Goal: Transaction & Acquisition: Book appointment/travel/reservation

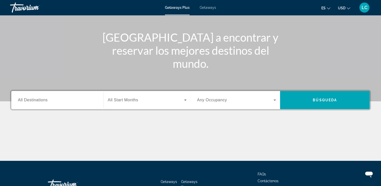
scroll to position [49, 0]
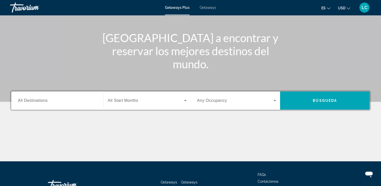
click at [38, 102] on span "All Destinations" at bounding box center [33, 100] width 30 height 4
click at [38, 102] on input "Destination All Destinations" at bounding box center [57, 101] width 79 height 6
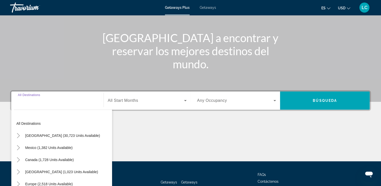
scroll to position [86, 0]
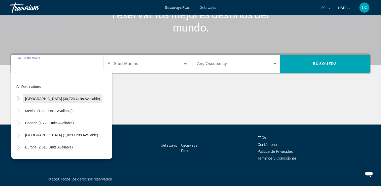
click at [38, 98] on span "[GEOGRAPHIC_DATA] (30,723 units available)" at bounding box center [62, 99] width 75 height 4
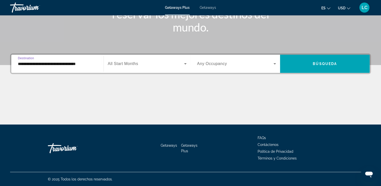
click at [46, 64] on input "**********" at bounding box center [57, 64] width 79 height 6
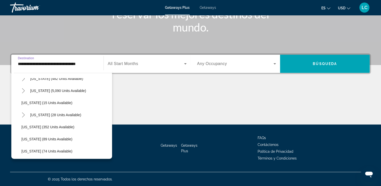
scroll to position [66, 0]
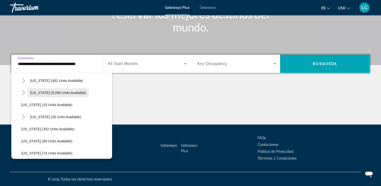
click at [44, 94] on span "[US_STATE] (5,090 units available)" at bounding box center [58, 93] width 56 height 4
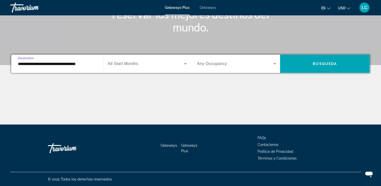
type input "**********"
click at [185, 63] on icon "Search widget" at bounding box center [185, 63] width 3 height 1
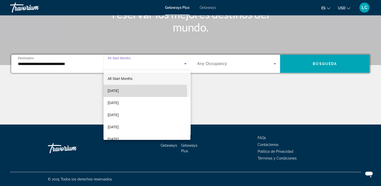
click at [119, 92] on span "[DATE]" at bounding box center [112, 91] width 11 height 6
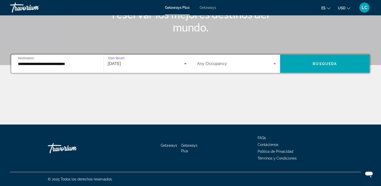
click at [250, 67] on div "Search widget" at bounding box center [236, 64] width 79 height 14
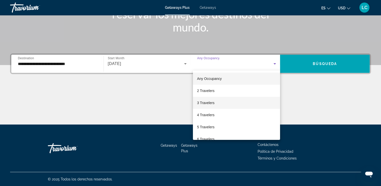
click at [203, 103] on span "3 Travelers" at bounding box center [205, 103] width 17 height 6
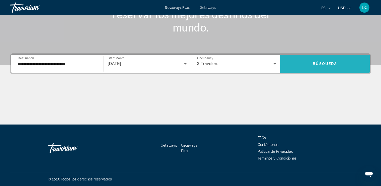
click at [323, 63] on span "Búsqueda" at bounding box center [325, 64] width 24 height 4
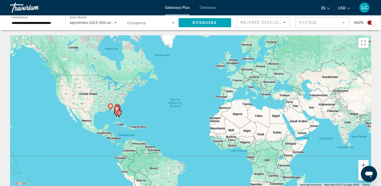
click at [119, 112] on gmp-advanced-marker "Main content" at bounding box center [116, 110] width 5 height 8
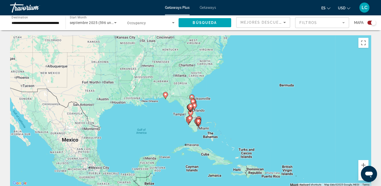
click at [197, 119] on icon "Main content" at bounding box center [198, 122] width 5 height 7
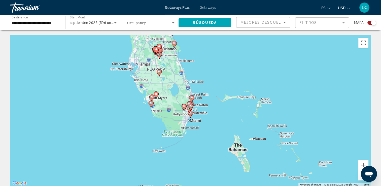
click at [190, 103] on image "Main content" at bounding box center [189, 103] width 3 height 3
type input "**********"
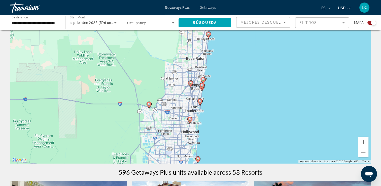
scroll to position [22, 0]
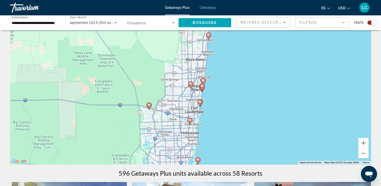
click at [200, 102] on image "Main content" at bounding box center [199, 101] width 3 height 3
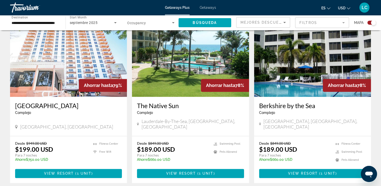
scroll to position [767, 0]
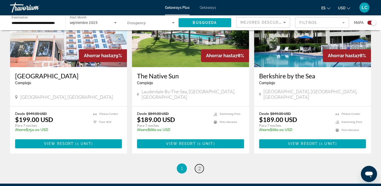
click at [200, 165] on span "2" at bounding box center [199, 168] width 3 height 6
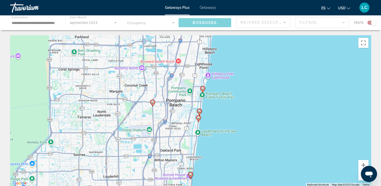
click at [209, 7] on span "Getaways" at bounding box center [208, 8] width 16 height 4
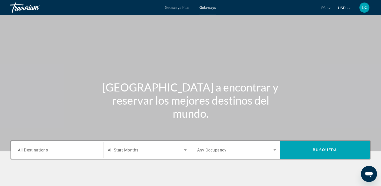
click at [30, 150] on span "All Destinations" at bounding box center [33, 149] width 30 height 5
click at [30, 150] on input "Destination All Destinations" at bounding box center [57, 150] width 79 height 6
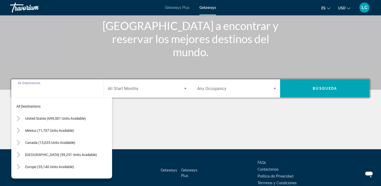
scroll to position [86, 0]
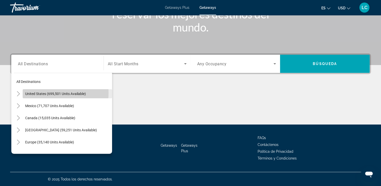
click at [46, 93] on span "United States (699,501 units available)" at bounding box center [55, 94] width 61 height 4
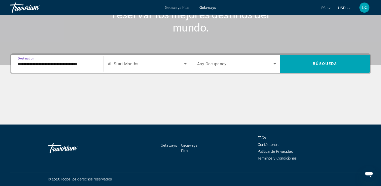
click at [58, 64] on input "**********" at bounding box center [57, 64] width 79 height 6
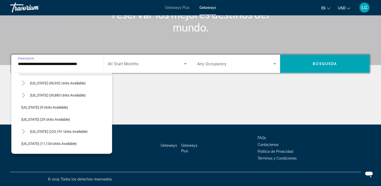
scroll to position [59, 0]
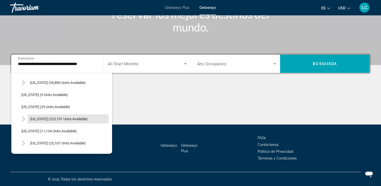
click at [57, 119] on span "[US_STATE] (223,191 units available)" at bounding box center [58, 119] width 57 height 4
type input "**********"
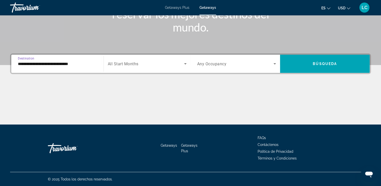
click at [156, 64] on span "Search widget" at bounding box center [146, 64] width 76 height 6
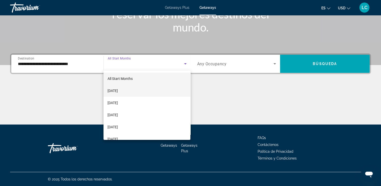
click at [143, 91] on mat-option "[DATE]" at bounding box center [146, 91] width 87 height 12
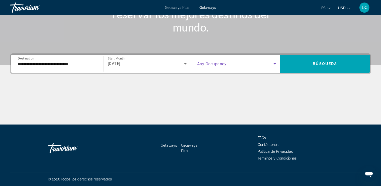
click at [263, 66] on span "Search widget" at bounding box center [235, 64] width 77 height 6
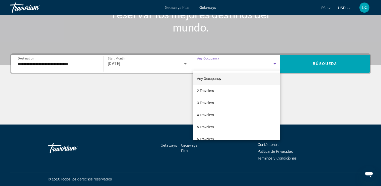
click at [324, 64] on div at bounding box center [190, 93] width 381 height 186
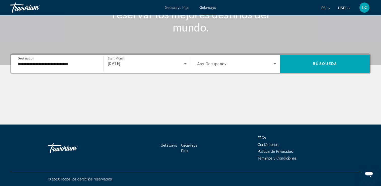
click at [324, 64] on span "Búsqueda" at bounding box center [325, 64] width 24 height 4
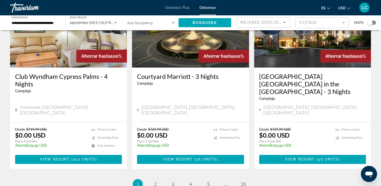
scroll to position [629, 0]
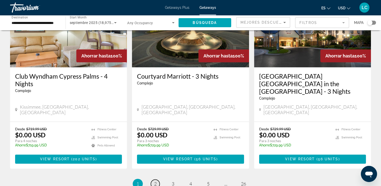
click at [154, 181] on span "2" at bounding box center [155, 184] width 3 height 6
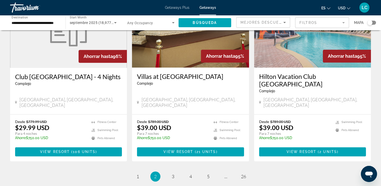
scroll to position [659, 0]
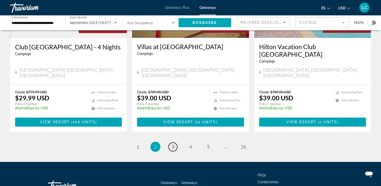
click at [173, 144] on span "3" at bounding box center [173, 147] width 3 height 6
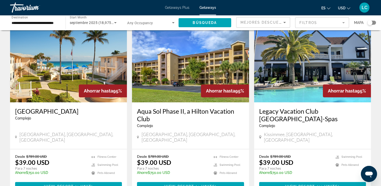
scroll to position [213, 0]
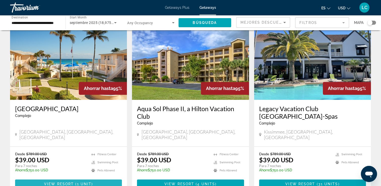
click at [60, 182] on span "View Resort" at bounding box center [59, 184] width 30 height 4
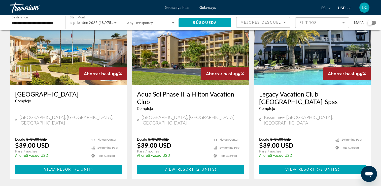
scroll to position [225, 0]
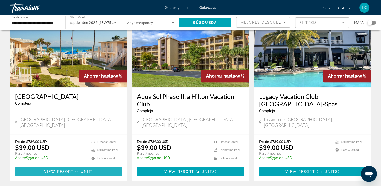
click at [77, 169] on span "1 unit" at bounding box center [84, 171] width 15 height 4
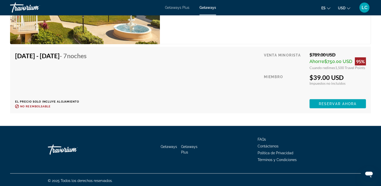
scroll to position [916, 0]
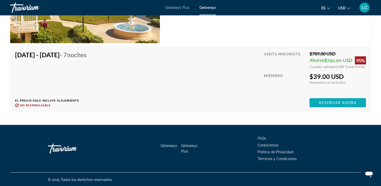
click at [340, 102] on span "Reservar ahora" at bounding box center [338, 102] width 38 height 4
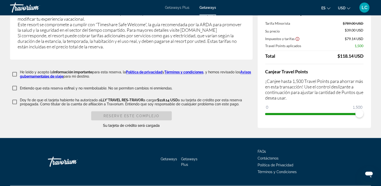
scroll to position [881, 0]
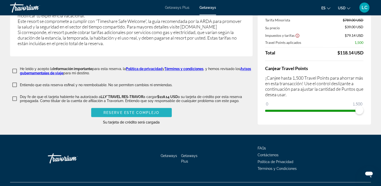
click at [113, 110] on span "Reserve este complejo" at bounding box center [131, 112] width 56 height 4
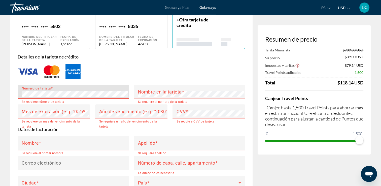
click at [148, 36] on div "Fecha de expiración" at bounding box center [151, 38] width 26 height 7
type input "***"
type input "********"
type input "**********"
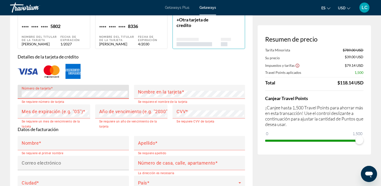
type input "**********"
type input "*****"
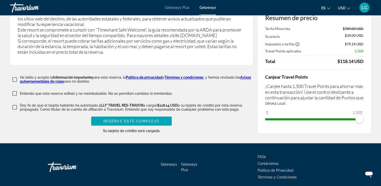
scroll to position [871, 0]
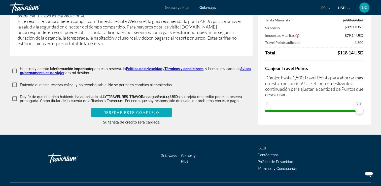
click at [129, 110] on span "Reserve este complejo" at bounding box center [131, 112] width 56 height 4
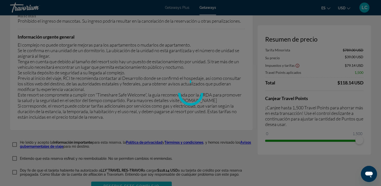
scroll to position [798, 0]
click at [129, 104] on div at bounding box center [190, 93] width 381 height 186
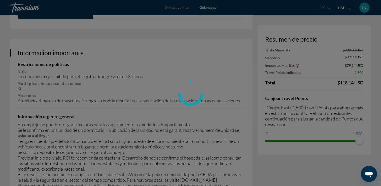
scroll to position [710, 0]
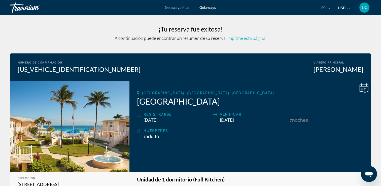
click at [310, 37] on div "A continuación puede encontrar un resumen de su reserva. Imprime esta página ." at bounding box center [190, 38] width 361 height 6
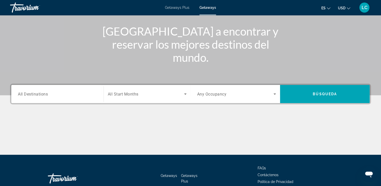
scroll to position [86, 0]
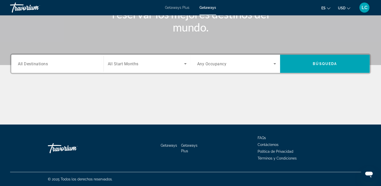
click at [42, 63] on span "All Destinations" at bounding box center [33, 63] width 30 height 5
click at [42, 63] on input "Destination All Destinations" at bounding box center [57, 64] width 79 height 6
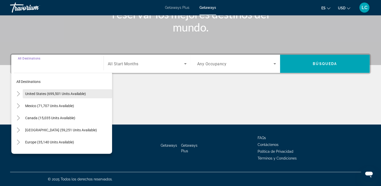
click at [38, 94] on span "United States (699,501 units available)" at bounding box center [55, 94] width 61 height 4
type input "**********"
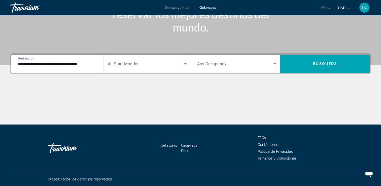
click at [133, 64] on span "All Start Months" at bounding box center [123, 63] width 31 height 5
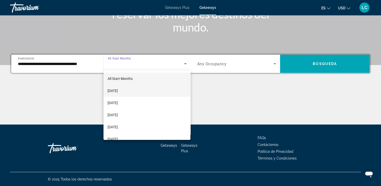
click at [118, 89] on span "[DATE]" at bounding box center [112, 91] width 10 height 6
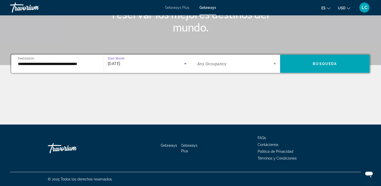
click at [274, 63] on icon "Search widget" at bounding box center [275, 64] width 6 height 6
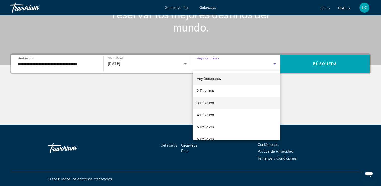
click at [217, 104] on mat-option "3 Travelers" at bounding box center [236, 103] width 87 height 12
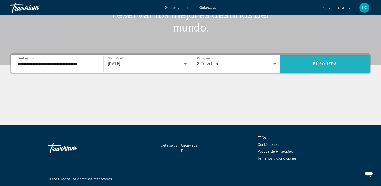
click at [300, 65] on span "Search widget" at bounding box center [325, 64] width 90 height 12
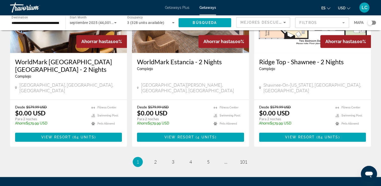
scroll to position [636, 0]
click at [154, 159] on span "2" at bounding box center [155, 162] width 3 height 6
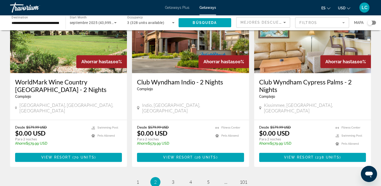
scroll to position [610, 0]
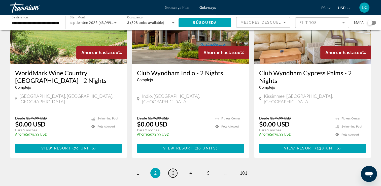
click at [172, 170] on span "3" at bounding box center [173, 173] width 3 height 6
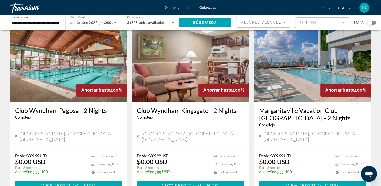
click at [172, 153] on div "Desde $609.99 USD $0.00 USD Para 2 noches Ahorre $609.99 USD temp" at bounding box center [172, 165] width 71 height 24
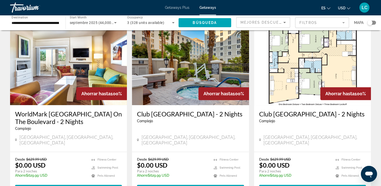
scroll to position [569, 0]
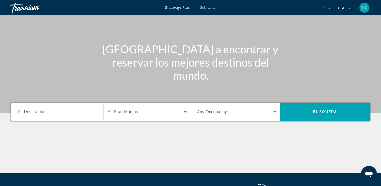
scroll to position [38, 0]
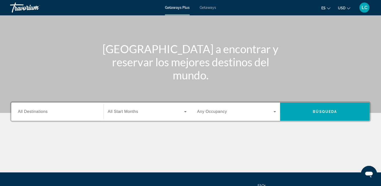
click at [34, 112] on span "All Destinations" at bounding box center [33, 111] width 30 height 4
click at [34, 112] on input "Destination All Destinations" at bounding box center [57, 112] width 79 height 6
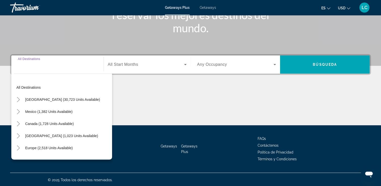
scroll to position [86, 0]
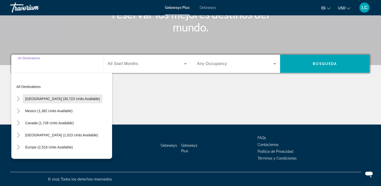
click at [35, 97] on span "[GEOGRAPHIC_DATA] (30,723 units available)" at bounding box center [62, 99] width 75 height 4
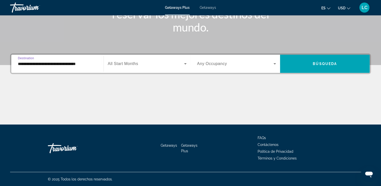
click at [34, 64] on input "**********" at bounding box center [57, 64] width 79 height 6
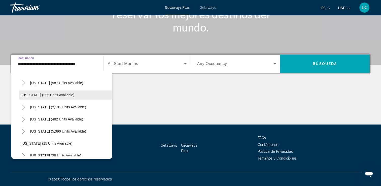
scroll to position [39, 0]
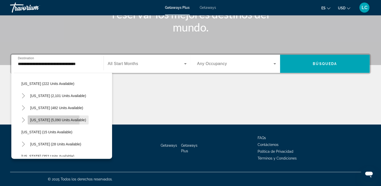
click at [39, 120] on span "[US_STATE] (5,090 units available)" at bounding box center [58, 120] width 56 height 4
type input "**********"
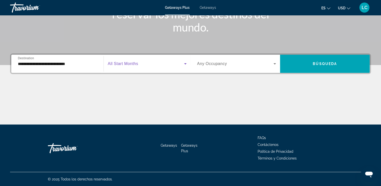
click at [185, 65] on icon "Search widget" at bounding box center [185, 64] width 6 height 6
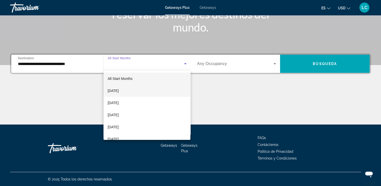
click at [135, 92] on mat-option "[DATE]" at bounding box center [146, 91] width 87 height 12
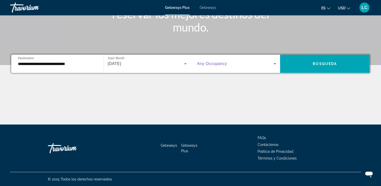
click at [270, 64] on span "Search widget" at bounding box center [235, 64] width 77 height 6
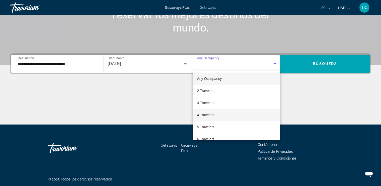
click at [207, 115] on span "4 Travelers" at bounding box center [205, 115] width 17 height 6
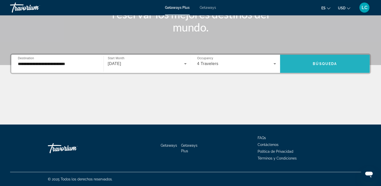
click at [307, 64] on span "Search widget" at bounding box center [325, 64] width 90 height 12
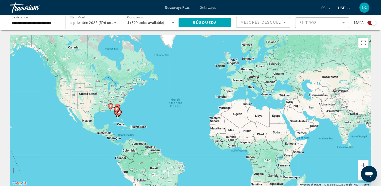
click at [205, 9] on span "Getaways" at bounding box center [208, 8] width 16 height 4
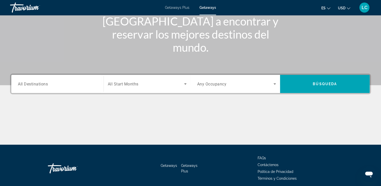
scroll to position [66, 0]
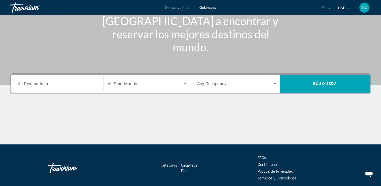
click at [36, 83] on span "All Destinations" at bounding box center [33, 83] width 30 height 5
click at [36, 83] on input "Destination All Destinations" at bounding box center [57, 84] width 79 height 6
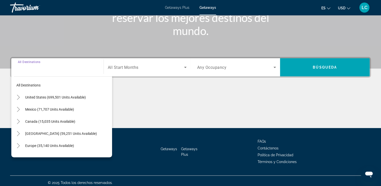
scroll to position [86, 0]
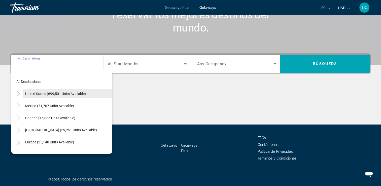
click at [37, 94] on span "United States (699,501 units available)" at bounding box center [55, 94] width 61 height 4
type input "**********"
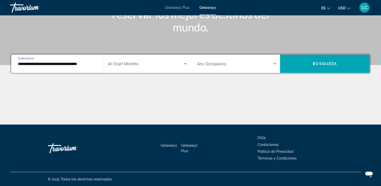
click at [185, 63] on icon "Search widget" at bounding box center [185, 63] width 3 height 1
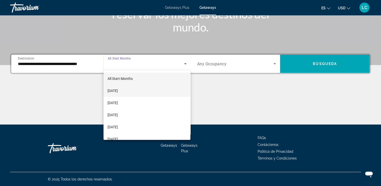
click at [118, 91] on span "[DATE]" at bounding box center [112, 91] width 10 height 6
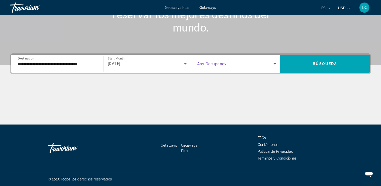
click at [236, 65] on span "Search widget" at bounding box center [235, 64] width 77 height 6
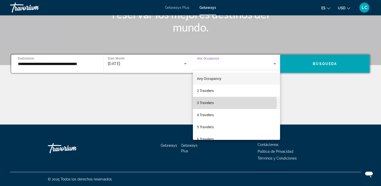
click at [212, 104] on span "3 Travelers" at bounding box center [205, 103] width 17 height 6
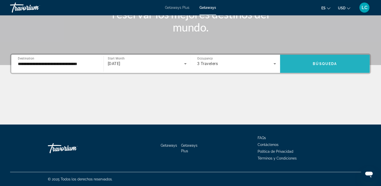
click at [309, 65] on span "Search widget" at bounding box center [325, 64] width 90 height 12
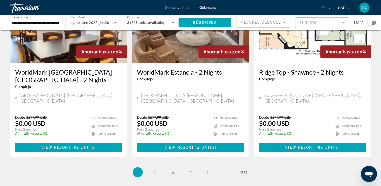
scroll to position [628, 0]
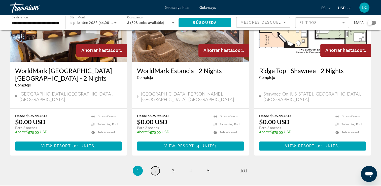
click at [155, 168] on span "2" at bounding box center [155, 171] width 3 height 6
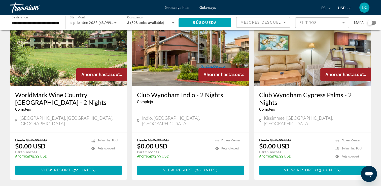
scroll to position [590, 0]
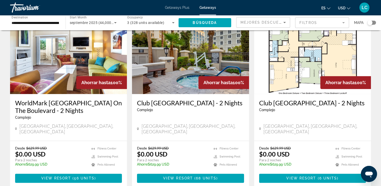
scroll to position [580, 0]
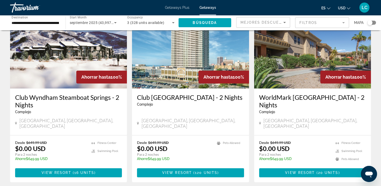
scroll to position [593, 0]
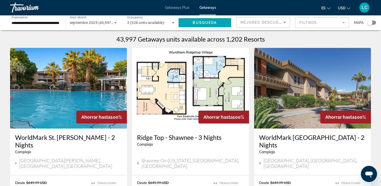
click at [203, 10] on span "Getaways" at bounding box center [207, 8] width 17 height 4
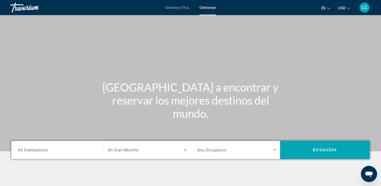
click at [33, 150] on span "All Destinations" at bounding box center [33, 149] width 30 height 5
click at [33, 150] on input "Destination All Destinations" at bounding box center [57, 150] width 79 height 6
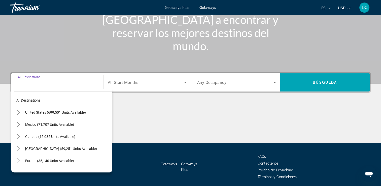
scroll to position [86, 0]
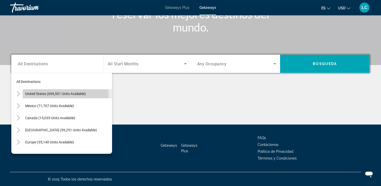
click at [47, 94] on span "United States (699,501 units available)" at bounding box center [55, 94] width 61 height 4
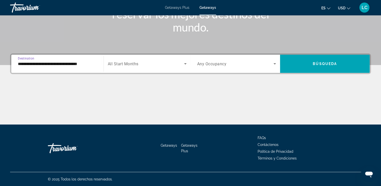
click at [45, 64] on input "**********" at bounding box center [57, 64] width 79 height 6
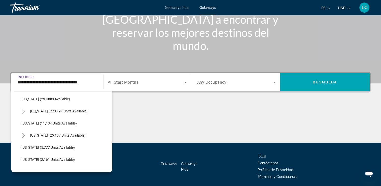
scroll to position [84, 0]
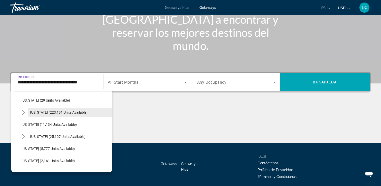
click at [46, 114] on span "Search widget" at bounding box center [70, 112] width 84 height 12
type input "**********"
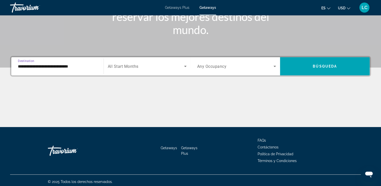
scroll to position [86, 0]
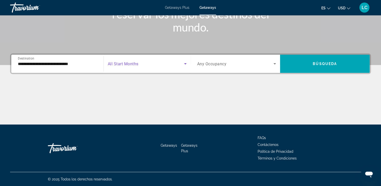
click at [183, 65] on icon "Search widget" at bounding box center [185, 64] width 6 height 6
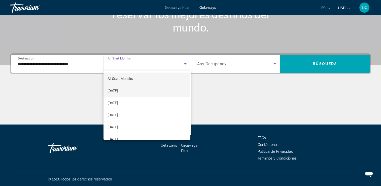
click at [141, 93] on mat-option "[DATE]" at bounding box center [146, 91] width 87 height 12
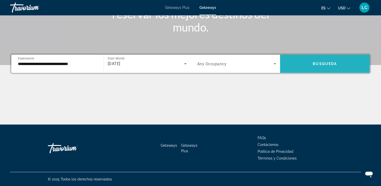
click at [296, 64] on span "Search widget" at bounding box center [325, 64] width 90 height 12
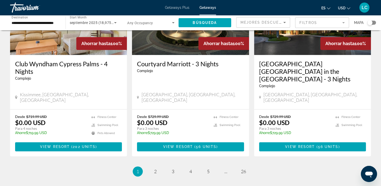
scroll to position [653, 0]
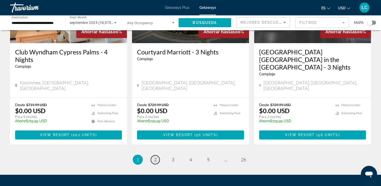
click at [154, 157] on span "2" at bounding box center [155, 160] width 3 height 6
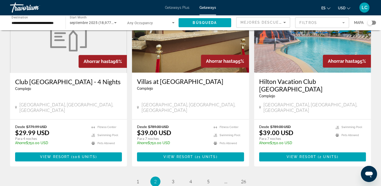
scroll to position [624, 0]
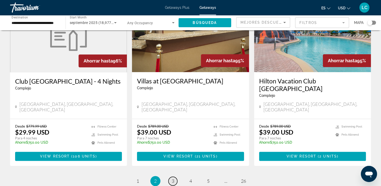
click at [172, 178] on span "3" at bounding box center [173, 181] width 3 height 6
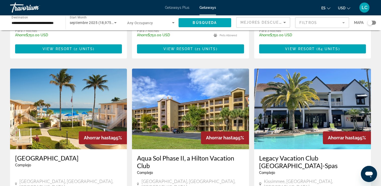
scroll to position [198, 0]
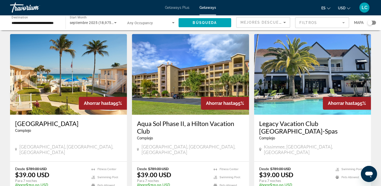
click at [69, 80] on img "Main content" at bounding box center [68, 74] width 117 height 81
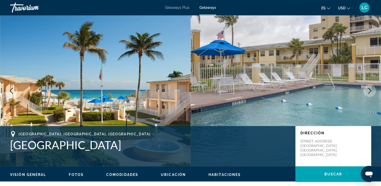
click at [370, 91] on icon "Next image" at bounding box center [370, 91] width 6 height 6
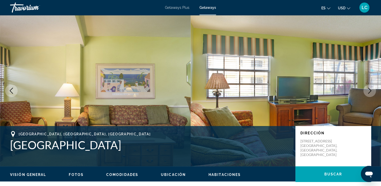
click at [370, 91] on icon "Next image" at bounding box center [370, 91] width 6 height 6
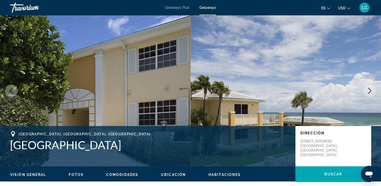
click at [370, 91] on icon "Next image" at bounding box center [370, 91] width 6 height 6
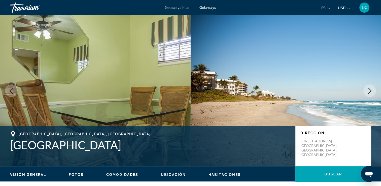
click at [370, 91] on icon "Next image" at bounding box center [370, 91] width 6 height 6
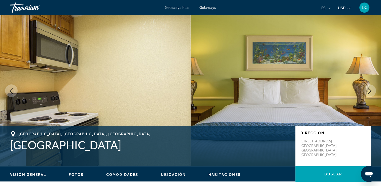
click at [370, 89] on icon "Next image" at bounding box center [370, 91] width 6 height 6
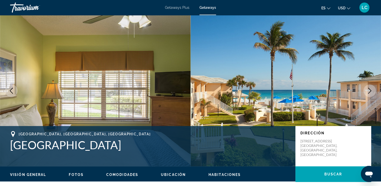
click at [348, 8] on icon "Change currency" at bounding box center [349, 9] width 4 height 4
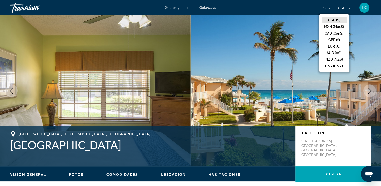
click at [290, 66] on img "Main content" at bounding box center [286, 90] width 191 height 151
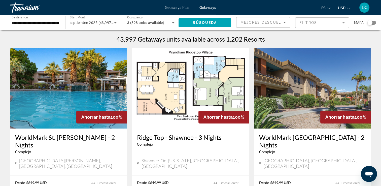
click at [364, 9] on span "LC" at bounding box center [364, 7] width 6 height 5
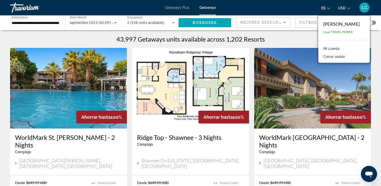
click at [336, 33] on span "3,342 Travel Points" at bounding box center [337, 31] width 29 height 3
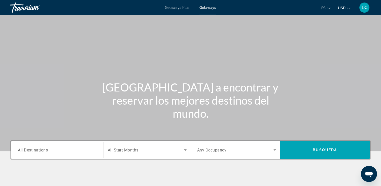
click at [45, 150] on span "All Destinations" at bounding box center [33, 149] width 30 height 5
click at [45, 150] on input "Destination All Destinations" at bounding box center [57, 150] width 79 height 6
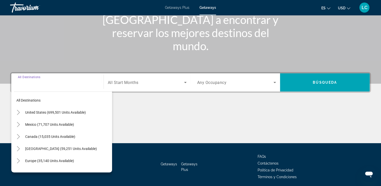
scroll to position [86, 0]
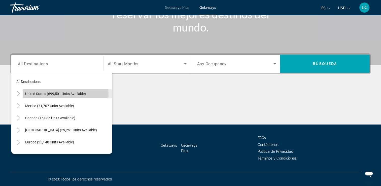
click at [47, 95] on span "United States (699,501 units available)" at bounding box center [55, 94] width 61 height 4
type input "**********"
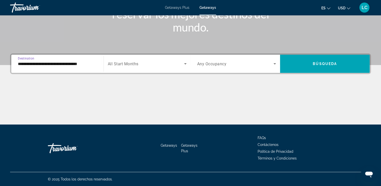
click at [186, 64] on icon "Search widget" at bounding box center [185, 64] width 6 height 6
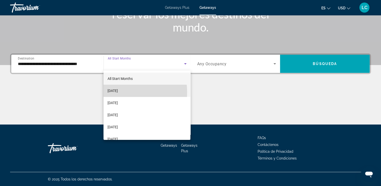
click at [117, 92] on span "[DATE]" at bounding box center [112, 91] width 10 height 6
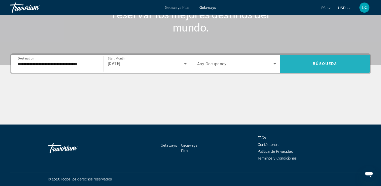
click at [313, 68] on span "Search widget" at bounding box center [325, 64] width 90 height 12
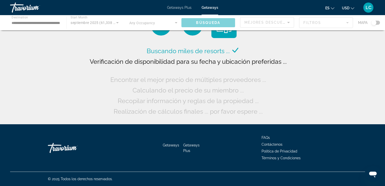
click at [206, 8] on span "Getaways" at bounding box center [209, 8] width 17 height 4
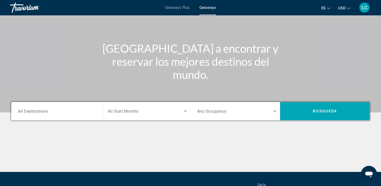
scroll to position [45, 0]
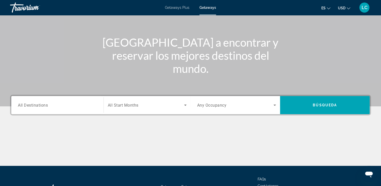
click at [33, 104] on span "All Destinations" at bounding box center [33, 104] width 30 height 5
click at [33, 104] on input "Destination All Destinations" at bounding box center [57, 105] width 79 height 6
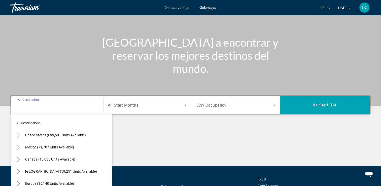
scroll to position [86, 0]
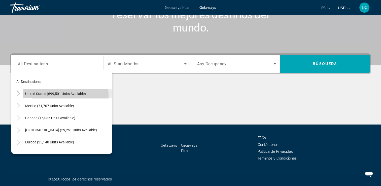
click at [38, 95] on span "United States (699,501 units available)" at bounding box center [55, 94] width 61 height 4
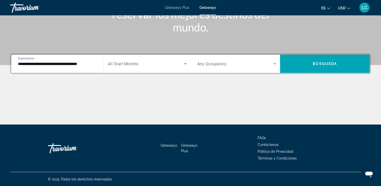
click at [53, 66] on input "**********" at bounding box center [57, 64] width 79 height 6
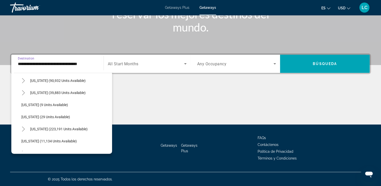
scroll to position [51, 0]
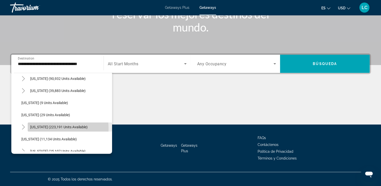
click at [49, 128] on span "[US_STATE] (223,191 units available)" at bounding box center [58, 127] width 57 height 4
type input "**********"
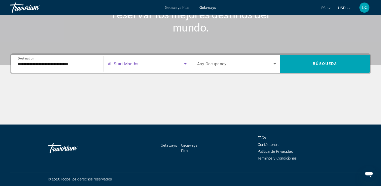
click at [185, 63] on icon "Search widget" at bounding box center [185, 63] width 3 height 1
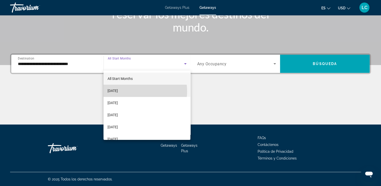
click at [137, 91] on mat-option "[DATE]" at bounding box center [146, 91] width 87 height 12
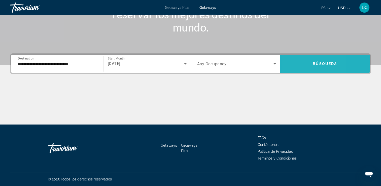
click at [294, 63] on span "Search widget" at bounding box center [325, 64] width 90 height 12
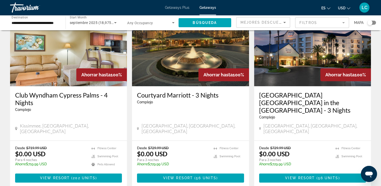
scroll to position [611, 0]
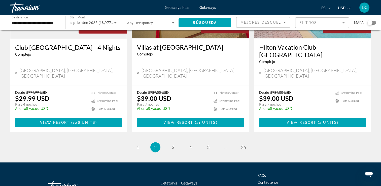
scroll to position [659, 0]
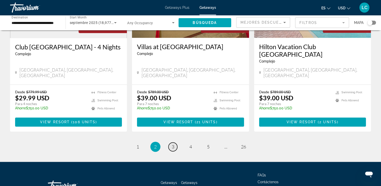
click at [173, 144] on span "3" at bounding box center [173, 147] width 3 height 6
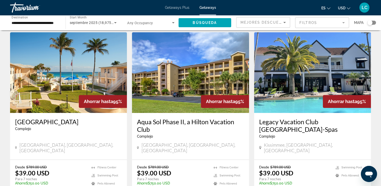
scroll to position [202, 0]
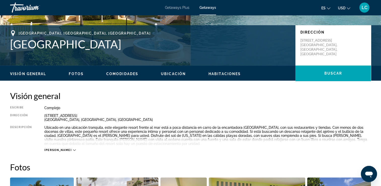
scroll to position [101, 0]
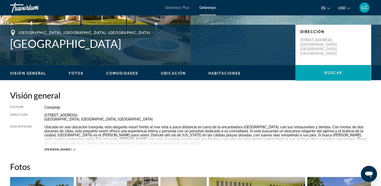
click at [47, 149] on span "[PERSON_NAME]" at bounding box center [57, 149] width 27 height 3
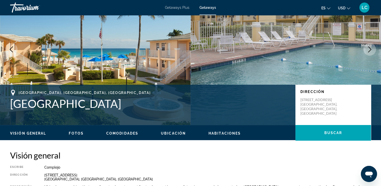
scroll to position [0, 0]
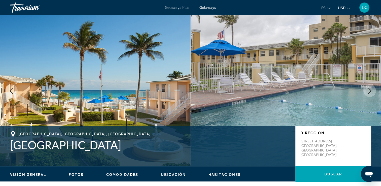
click at [206, 8] on span "Getaways" at bounding box center [207, 8] width 17 height 4
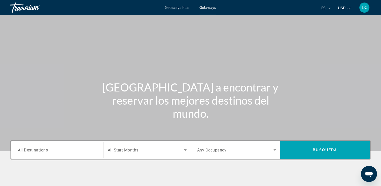
click at [210, 7] on span "Getaways" at bounding box center [207, 8] width 17 height 4
click at [36, 151] on span "All Destinations" at bounding box center [33, 149] width 30 height 5
click at [36, 151] on input "Destination All Destinations" at bounding box center [57, 150] width 79 height 6
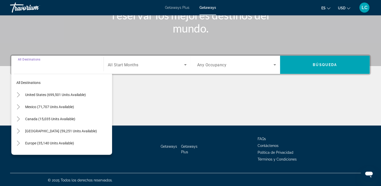
scroll to position [86, 0]
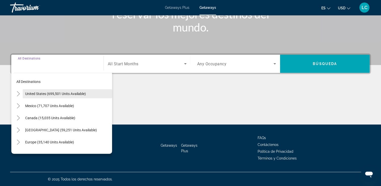
click at [65, 94] on span "United States (699,501 units available)" at bounding box center [55, 94] width 61 height 4
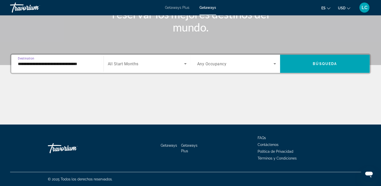
click at [63, 66] on input "**********" at bounding box center [57, 64] width 79 height 6
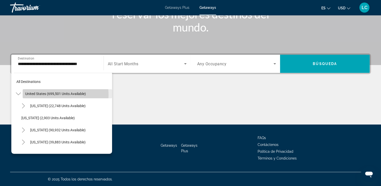
click at [59, 94] on span "United States (699,501 units available)" at bounding box center [55, 94] width 61 height 4
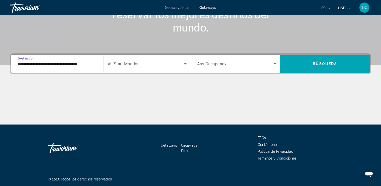
click at [64, 66] on input "**********" at bounding box center [57, 64] width 79 height 6
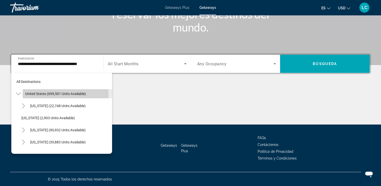
click at [58, 94] on span "United States (699,501 units available)" at bounding box center [55, 94] width 61 height 4
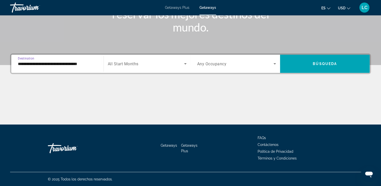
click at [49, 64] on input "**********" at bounding box center [57, 64] width 79 height 6
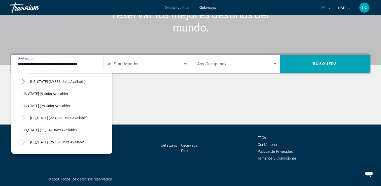
scroll to position [60, 0]
click at [46, 119] on span "[US_STATE] (223,191 units available)" at bounding box center [58, 118] width 57 height 4
type input "**********"
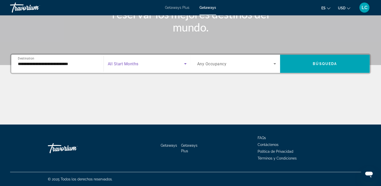
click at [185, 63] on icon "Search widget" at bounding box center [185, 63] width 3 height 1
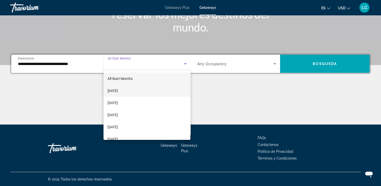
click at [118, 90] on span "[DATE]" at bounding box center [112, 91] width 10 height 6
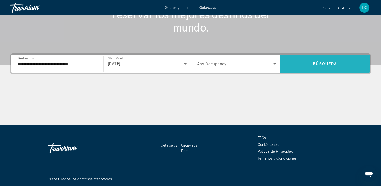
click at [301, 67] on span "Search widget" at bounding box center [325, 64] width 90 height 12
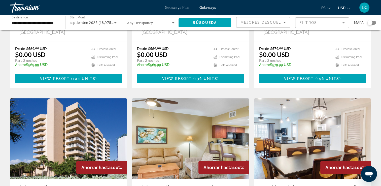
scroll to position [134, 0]
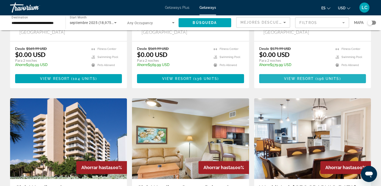
click at [297, 77] on span "View Resort" at bounding box center [299, 79] width 30 height 4
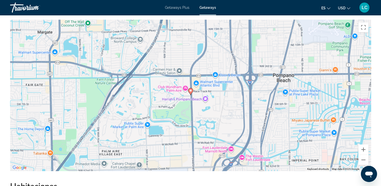
scroll to position [712, 0]
click at [190, 89] on image "Main content" at bounding box center [190, 90] width 3 height 3
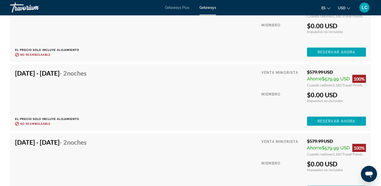
scroll to position [1202, 0]
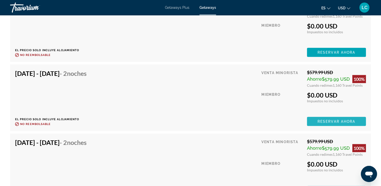
click at [319, 119] on span "Reservar ahora" at bounding box center [336, 121] width 38 height 4
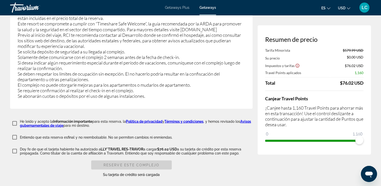
scroll to position [922, 0]
click at [268, 131] on span "0" at bounding box center [267, 133] width 4 height 6
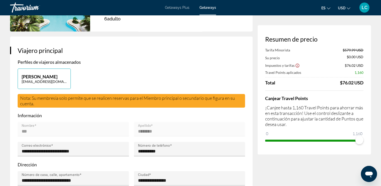
scroll to position [0, 0]
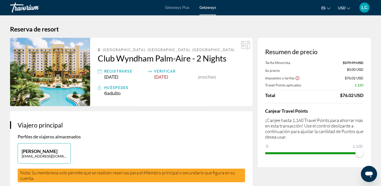
click at [67, 83] on img "Main content" at bounding box center [50, 72] width 80 height 68
click at [347, 9] on icon "Change currency" at bounding box center [349, 9] width 4 height 4
